Goal: Navigation & Orientation: Find specific page/section

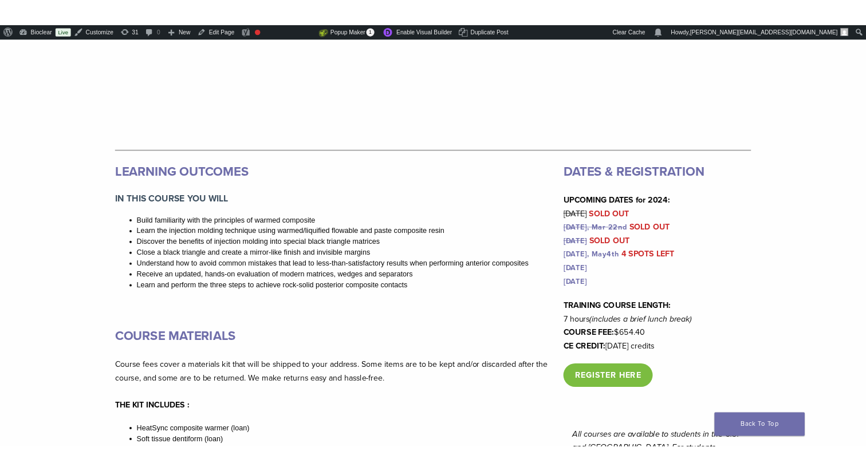
scroll to position [1002, 0]
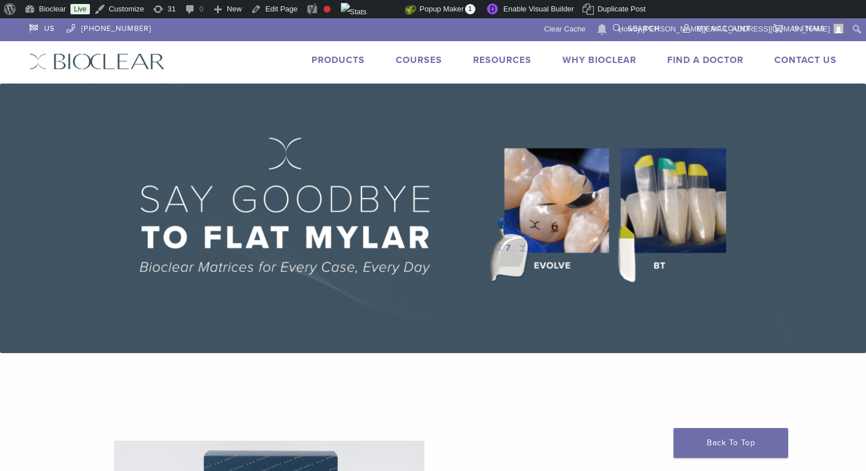
click at [337, 56] on link "Products" at bounding box center [338, 59] width 53 height 11
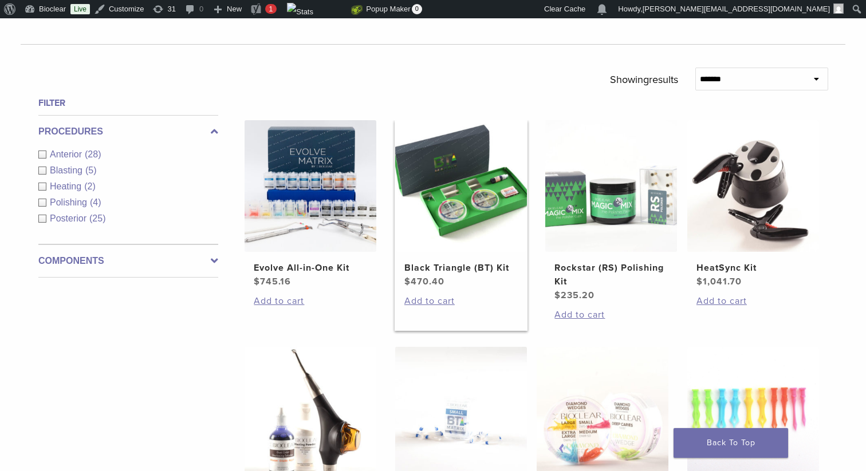
scroll to position [364, 0]
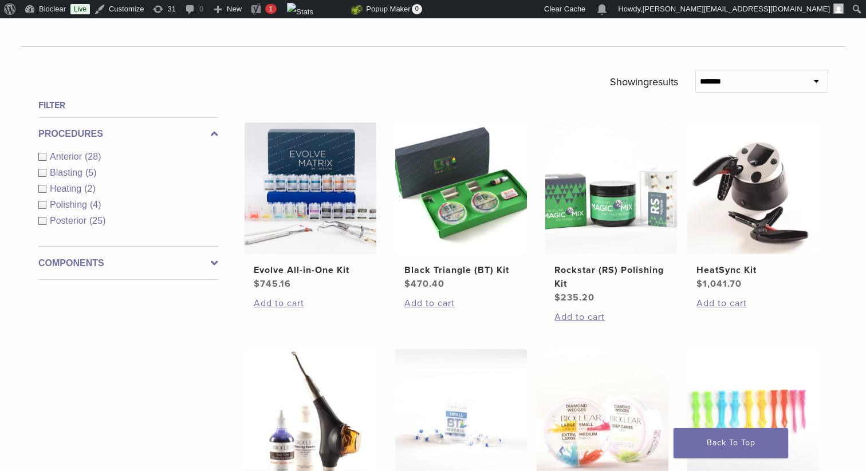
click at [86, 260] on label "Components" at bounding box center [128, 264] width 180 height 14
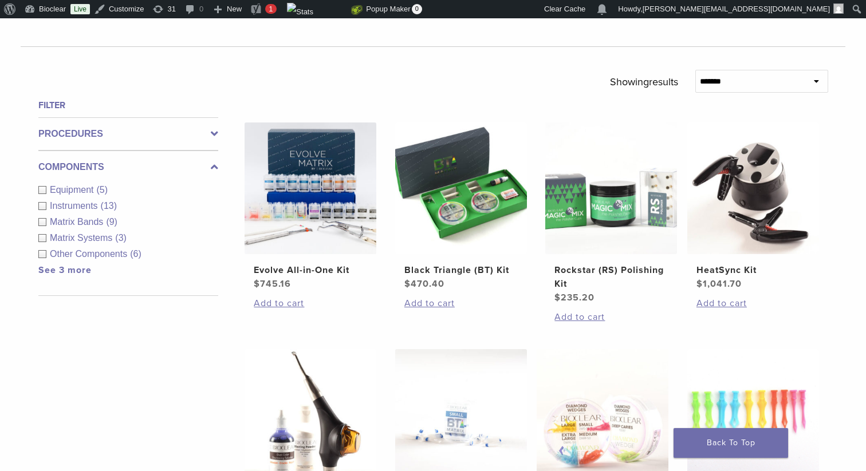
click at [87, 255] on span "Other Components" at bounding box center [90, 254] width 80 height 10
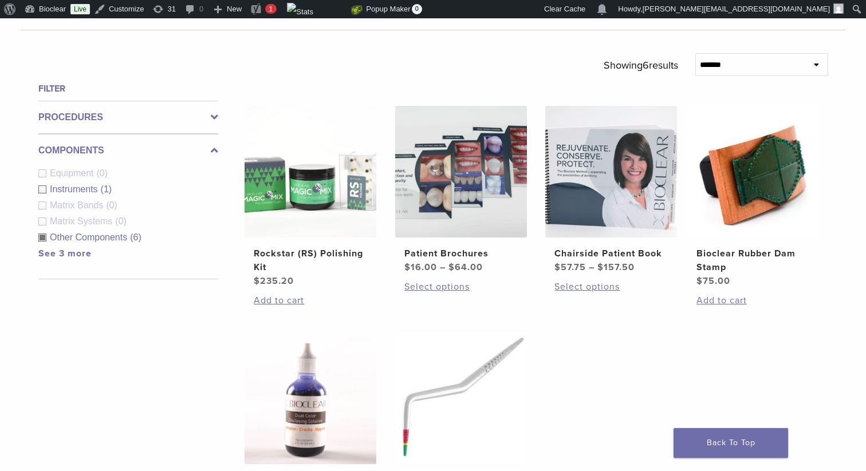
scroll to position [378, 0]
